Goal: Information Seeking & Learning: Learn about a topic

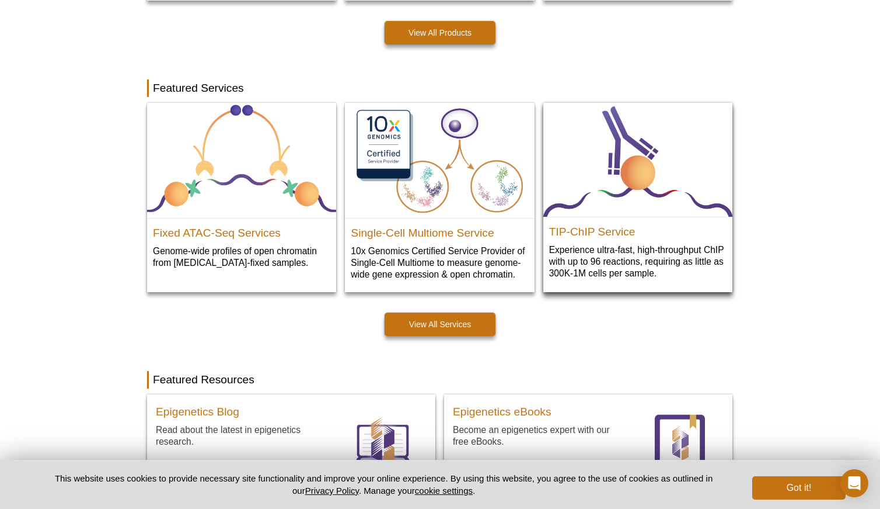
scroll to position [544, 0]
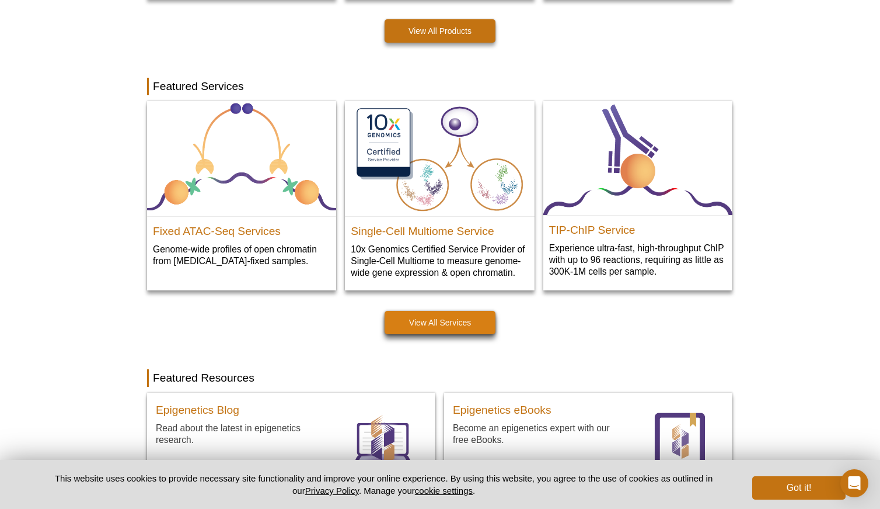
click at [465, 319] on link "View All Services" at bounding box center [440, 322] width 111 height 23
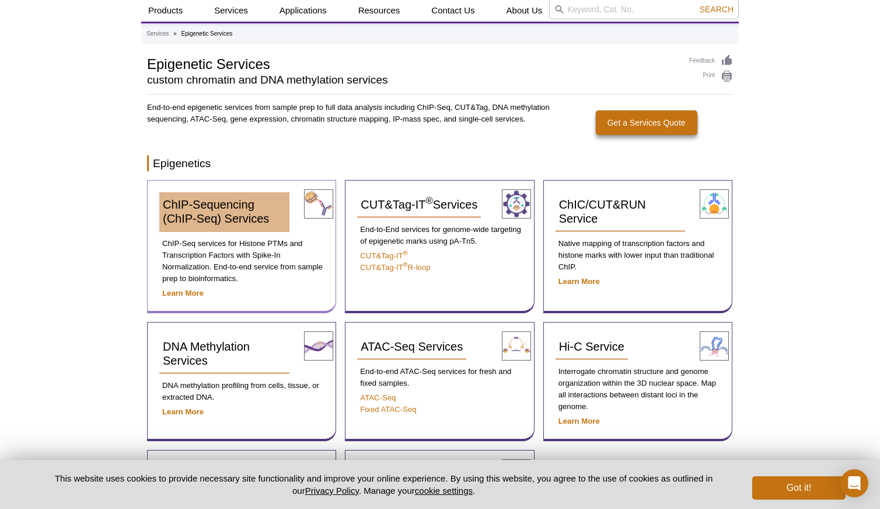
click at [208, 190] on div "ChIP-Sequencing (ChIP-Seq) Services ChIP-Seq services for Histone PTMs and Tran…" at bounding box center [241, 246] width 189 height 133
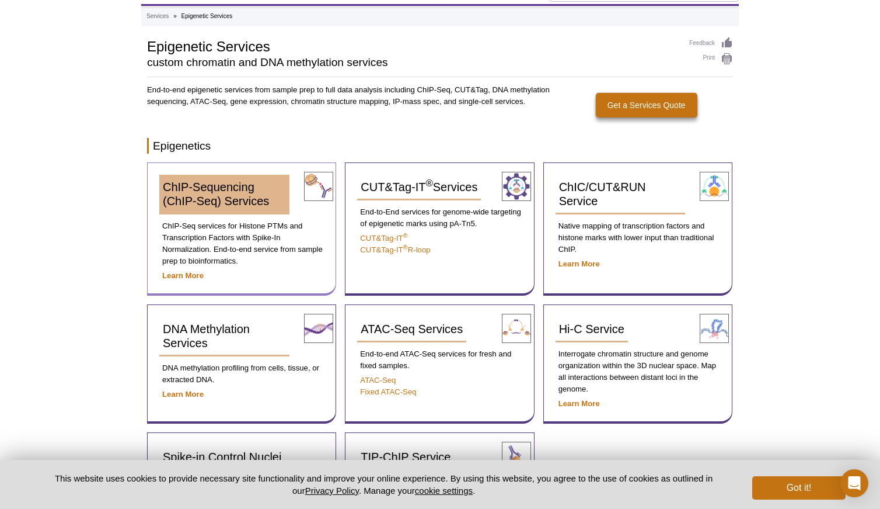
click at [209, 203] on span "ChIP-Sequencing (ChIP-Seq) Services" at bounding box center [216, 193] width 106 height 27
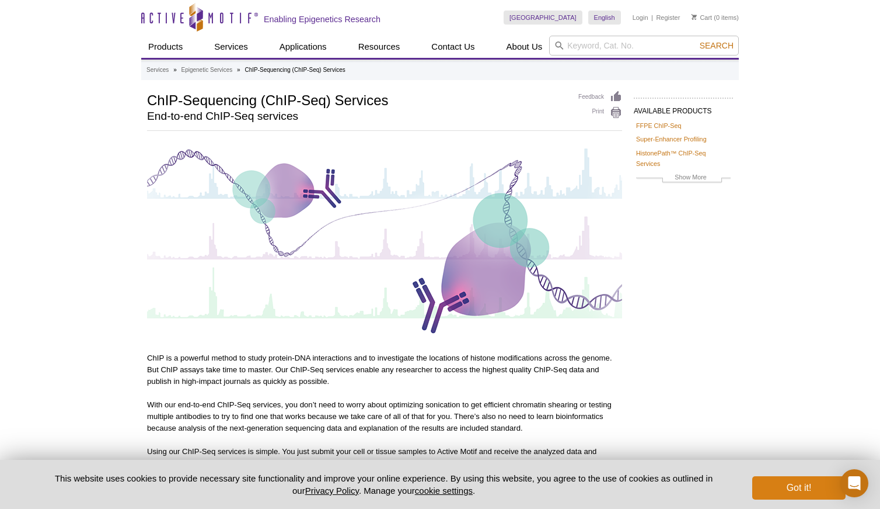
click at [771, 488] on button "Got it!" at bounding box center [799, 487] width 93 height 23
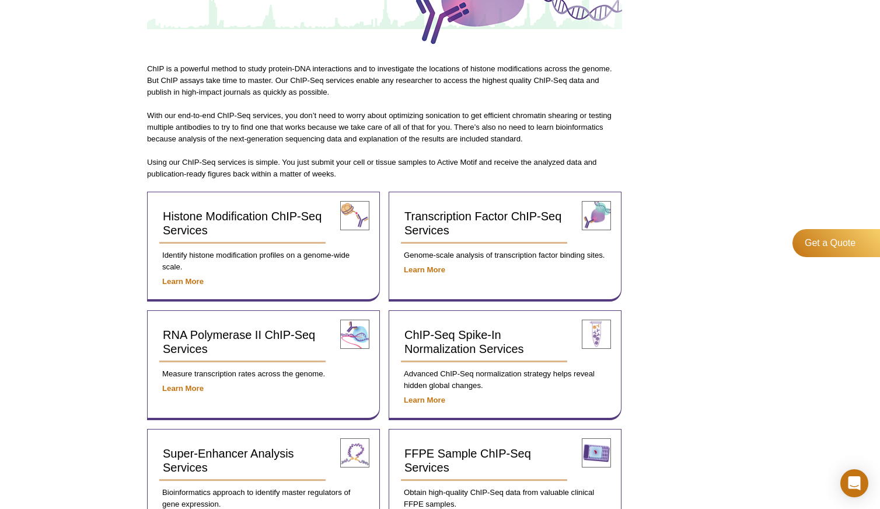
scroll to position [291, 0]
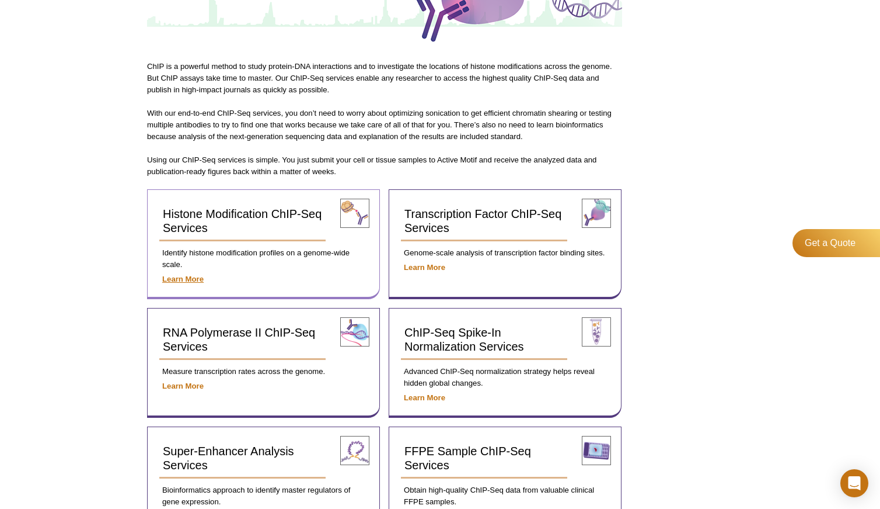
click at [179, 277] on strong "Learn More" at bounding box center [182, 278] width 41 height 9
